Goal: Navigation & Orientation: Find specific page/section

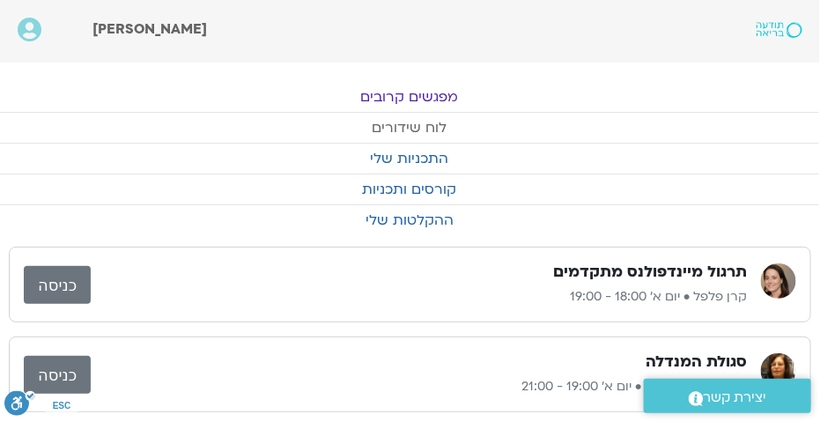
click at [399, 133] on link "לוח שידורים" at bounding box center [409, 128] width 820 height 30
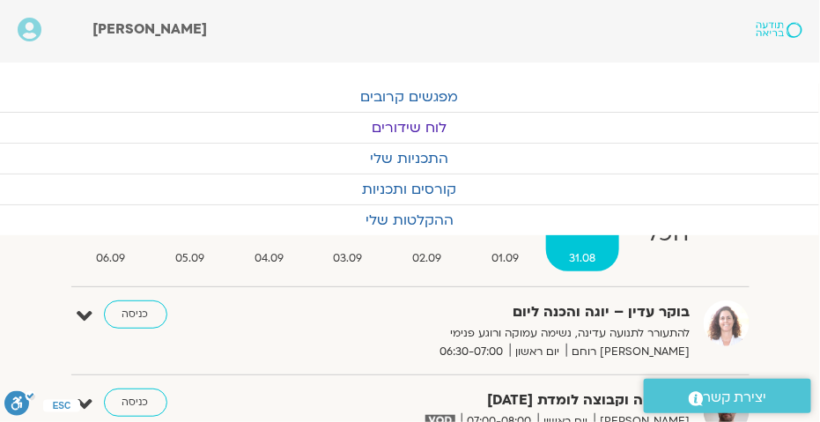
click at [401, 130] on link "לוח שידורים" at bounding box center [409, 128] width 820 height 30
click at [413, 98] on link "מפגשים קרובים" at bounding box center [409, 97] width 820 height 30
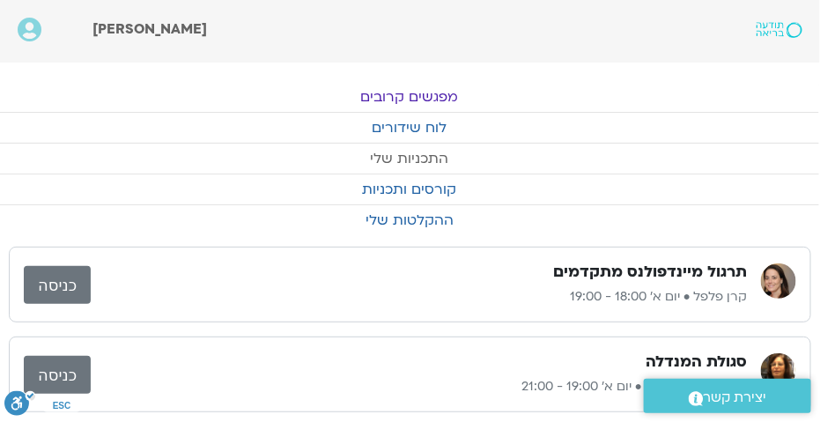
click at [399, 153] on link "התכניות שלי" at bounding box center [409, 159] width 820 height 30
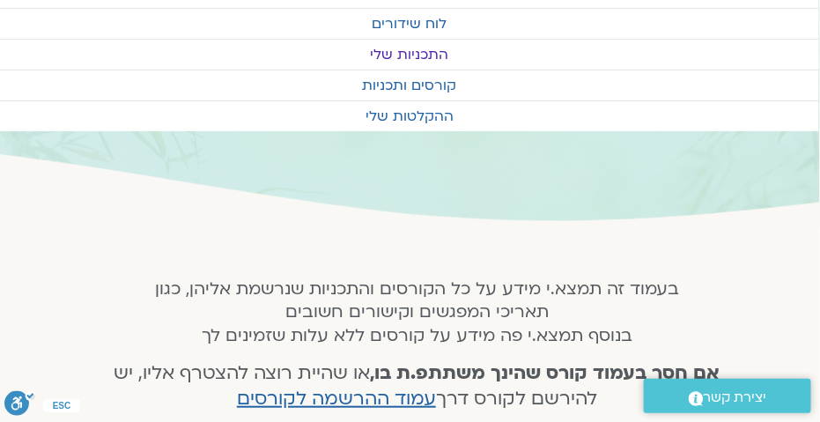
scroll to position [91, 0]
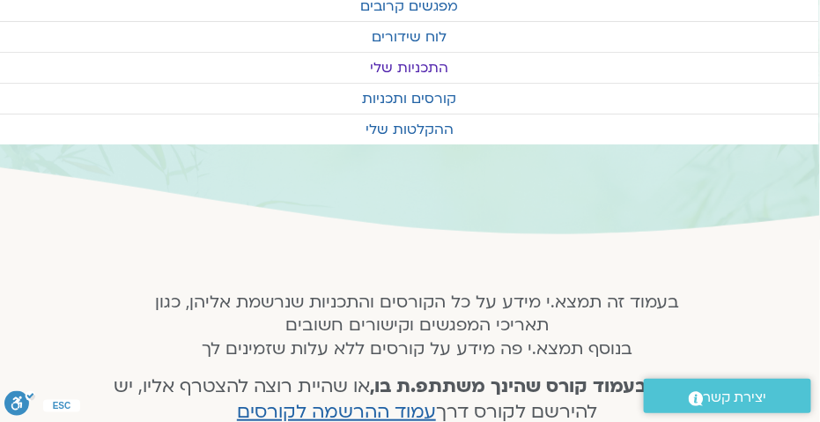
click at [655, 68] on link "התכניות שלי" at bounding box center [409, 68] width 820 height 30
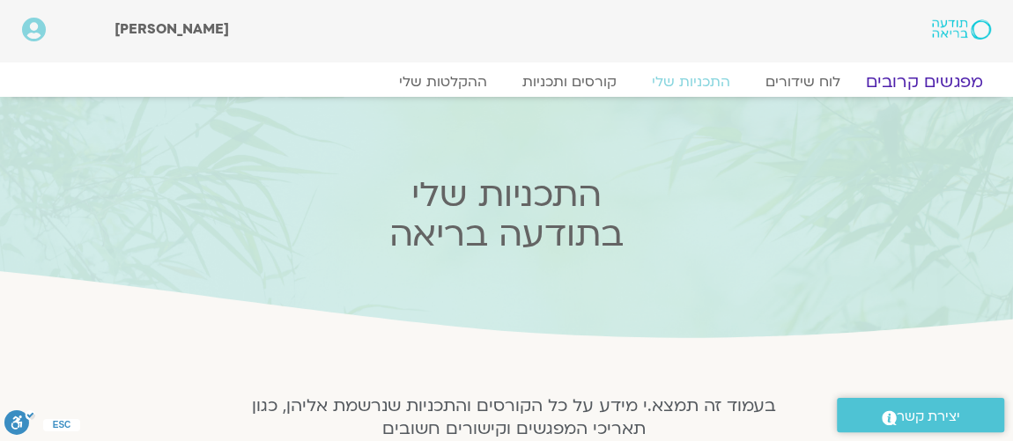
click at [917, 80] on link "מפגשים קרובים" at bounding box center [925, 81] width 160 height 21
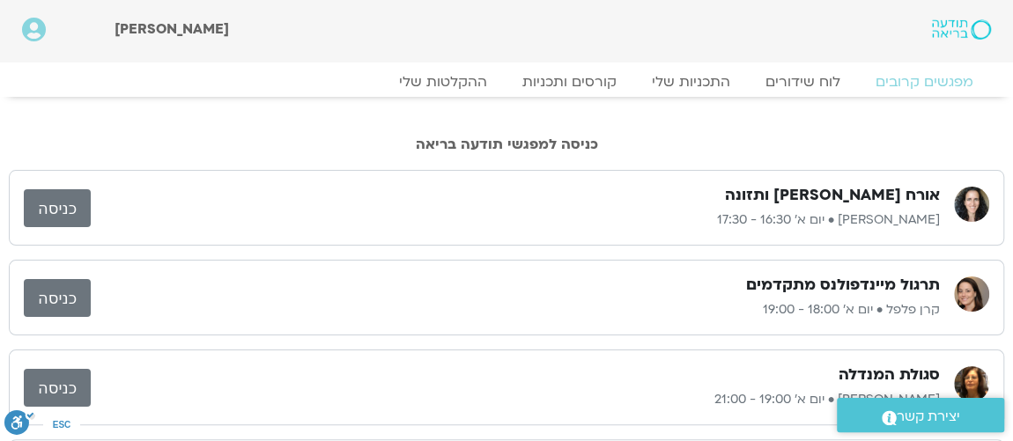
click at [58, 208] on link "כניסה" at bounding box center [57, 208] width 67 height 38
